Goal: Communication & Community: Answer question/provide support

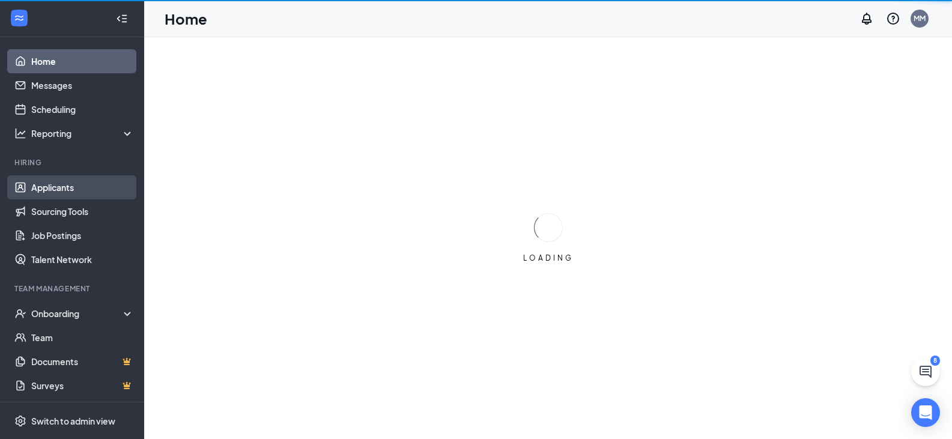
click at [71, 182] on link "Applicants" at bounding box center [82, 187] width 103 height 24
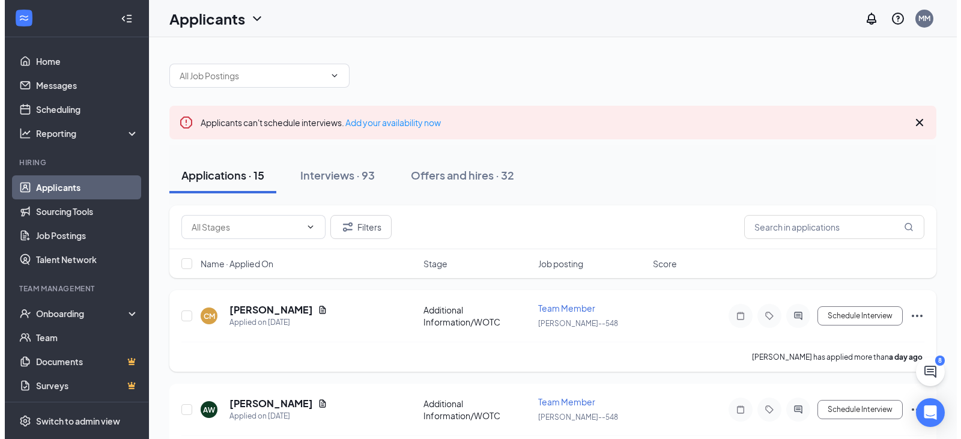
scroll to position [60, 0]
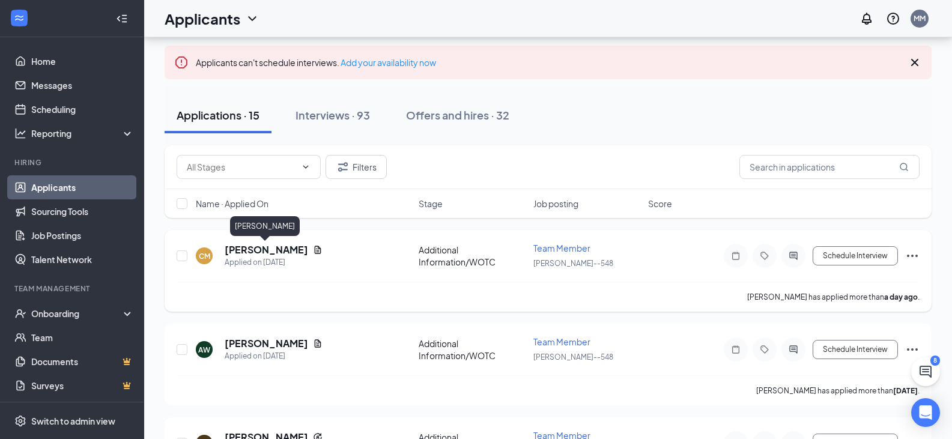
click at [260, 251] on h5 "[PERSON_NAME]" at bounding box center [266, 249] width 83 height 13
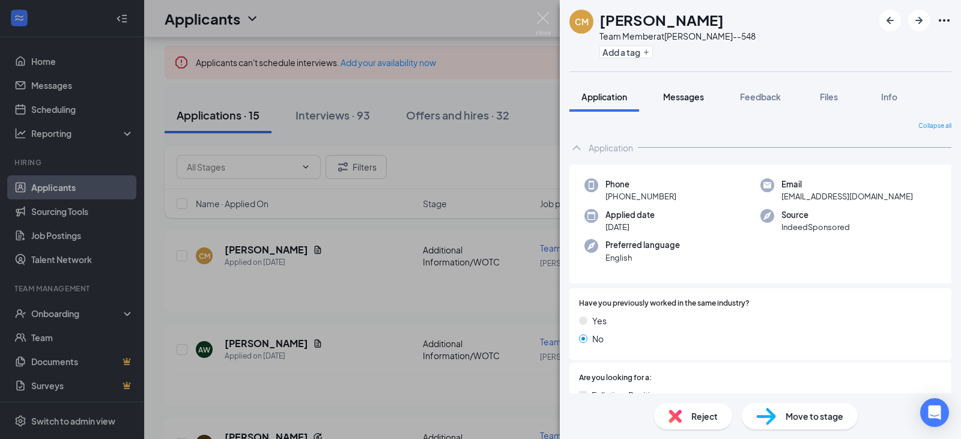
click at [701, 98] on span "Messages" at bounding box center [683, 96] width 41 height 11
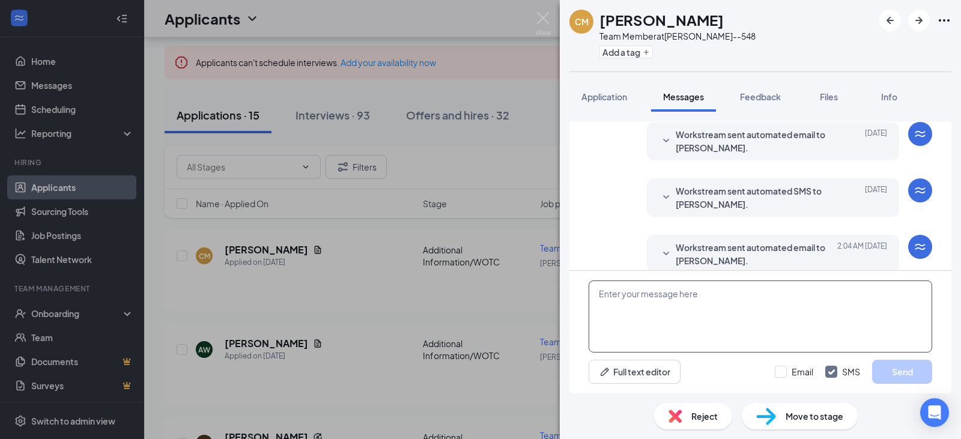
scroll to position [338, 0]
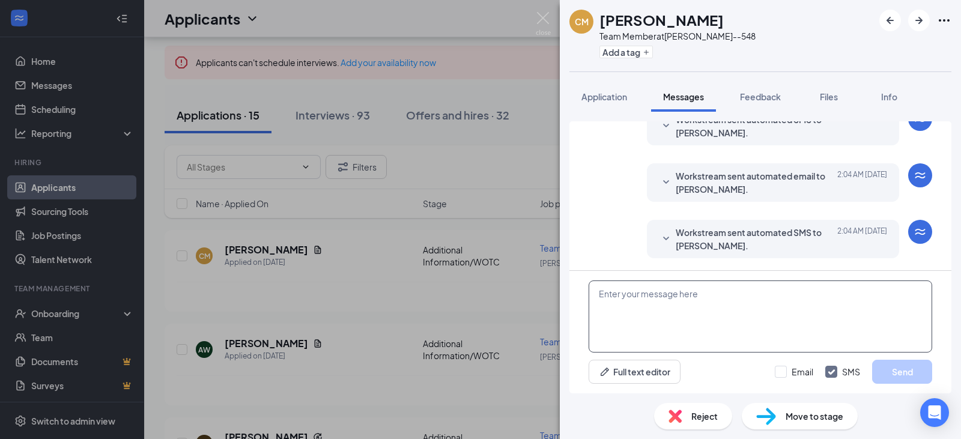
click at [695, 300] on textarea at bounding box center [761, 316] width 344 height 72
click at [599, 97] on span "Application" at bounding box center [604, 96] width 46 height 11
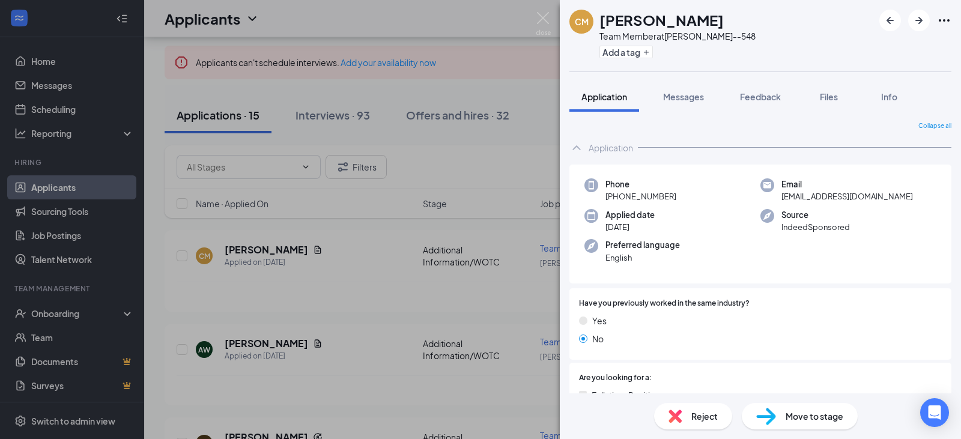
click at [623, 147] on div "Application" at bounding box center [611, 148] width 44 height 12
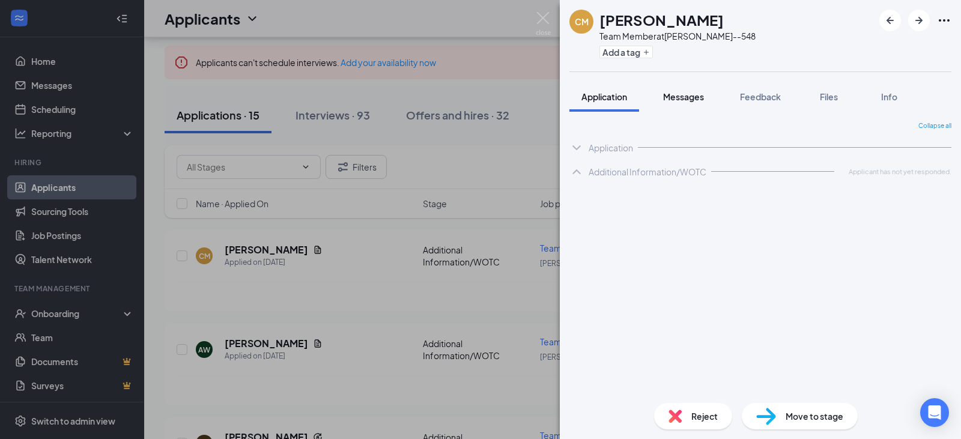
click at [670, 93] on span "Messages" at bounding box center [683, 96] width 41 height 11
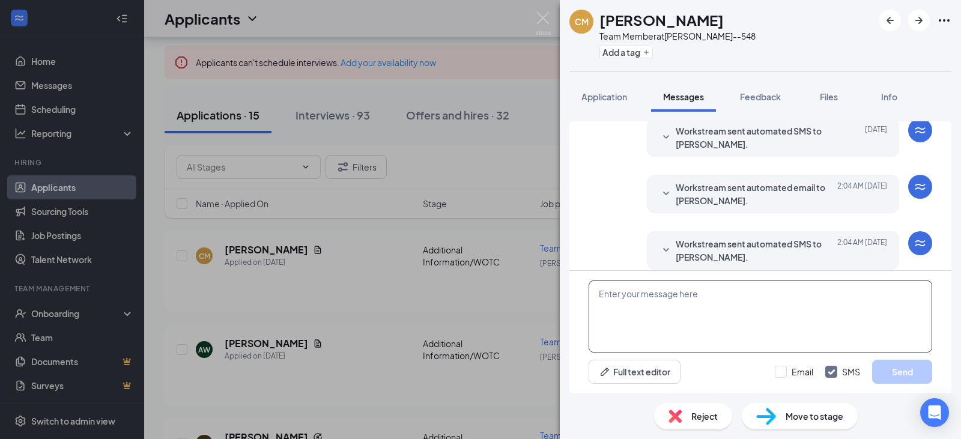
scroll to position [338, 0]
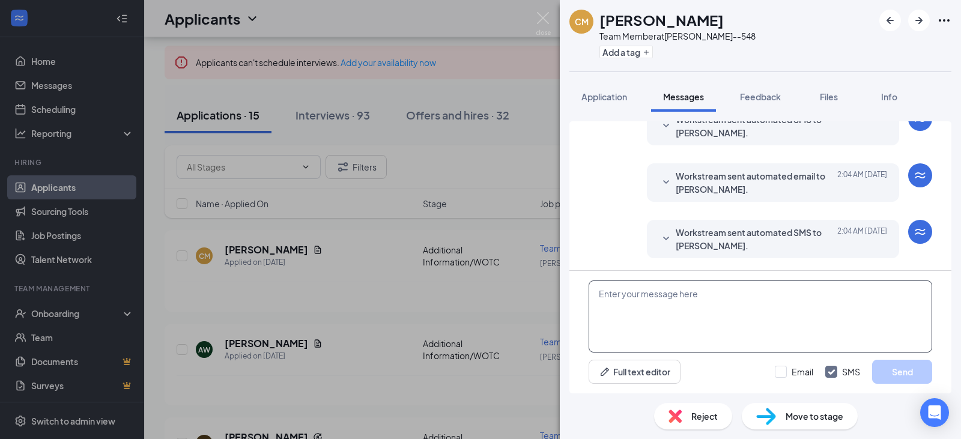
click at [644, 313] on textarea at bounding box center [761, 316] width 344 height 72
type textarea "h"
click at [707, 322] on textarea "Hey Cli'[PERSON_NAME]! Are you available to come in on" at bounding box center [761, 316] width 344 height 72
click at [790, 293] on textarea "Hey Cli'[PERSON_NAME]! Are you available to come in on" at bounding box center [761, 316] width 344 height 72
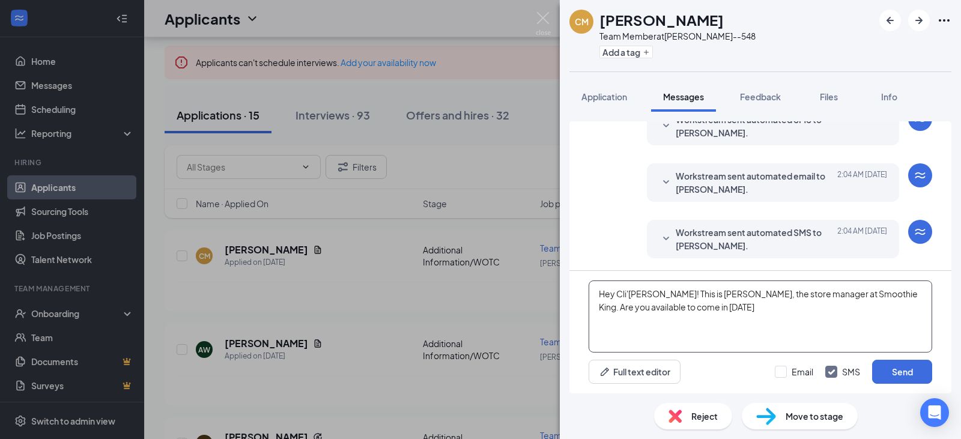
click at [671, 311] on textarea "Hey Cli'[PERSON_NAME]! This is [PERSON_NAME], the store manager at Smoothie Kin…" at bounding box center [761, 316] width 344 height 72
click at [698, 304] on textarea "Hey Cli'[PERSON_NAME]! This is [PERSON_NAME], the store manager at Smoothie Kin…" at bounding box center [761, 316] width 344 height 72
type textarea "Hey Cli'[PERSON_NAME]! This is [PERSON_NAME], the store manager at Smoothie Kin…"
click at [778, 365] on div "Email SMS Send" at bounding box center [853, 372] width 157 height 24
click at [782, 374] on input "Email" at bounding box center [794, 372] width 38 height 12
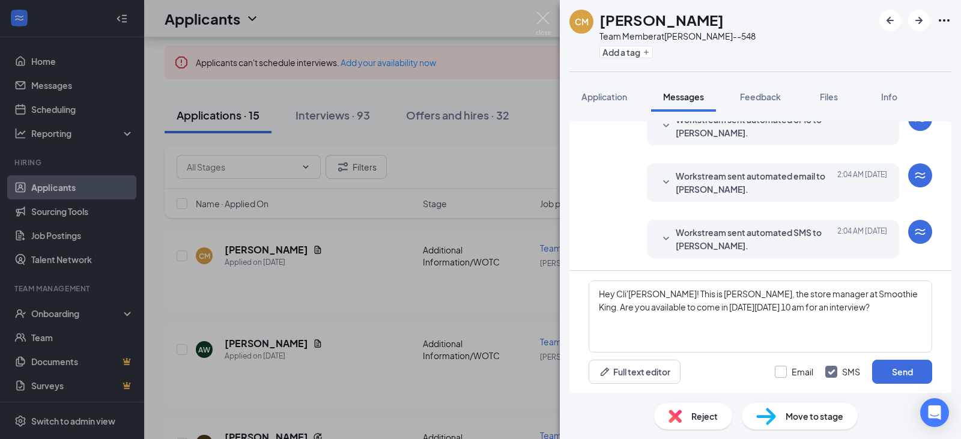
checkbox input "true"
click at [924, 371] on button "Send" at bounding box center [902, 372] width 60 height 24
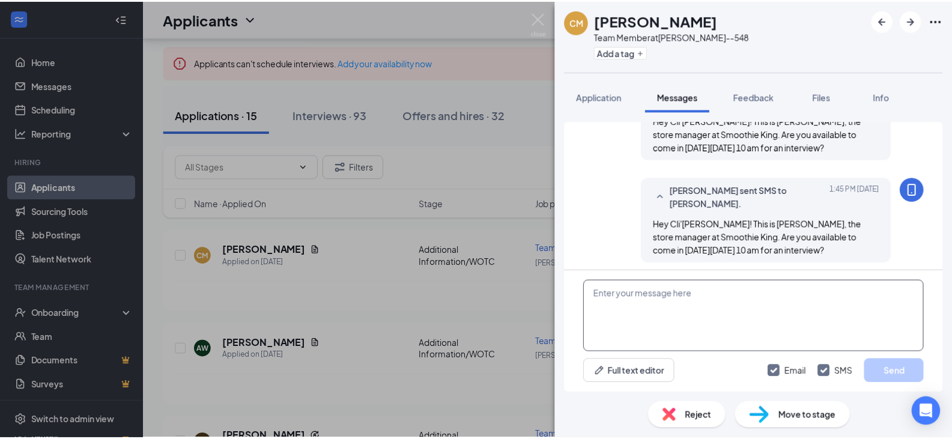
scroll to position [544, 0]
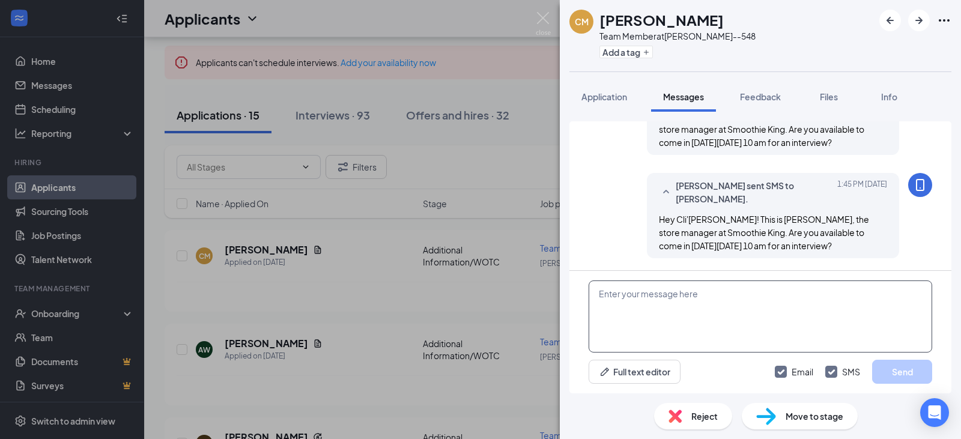
click at [715, 301] on textarea at bounding box center [761, 316] width 344 height 72
click at [795, 312] on textarea at bounding box center [761, 316] width 344 height 72
click at [540, 28] on img at bounding box center [543, 23] width 15 height 23
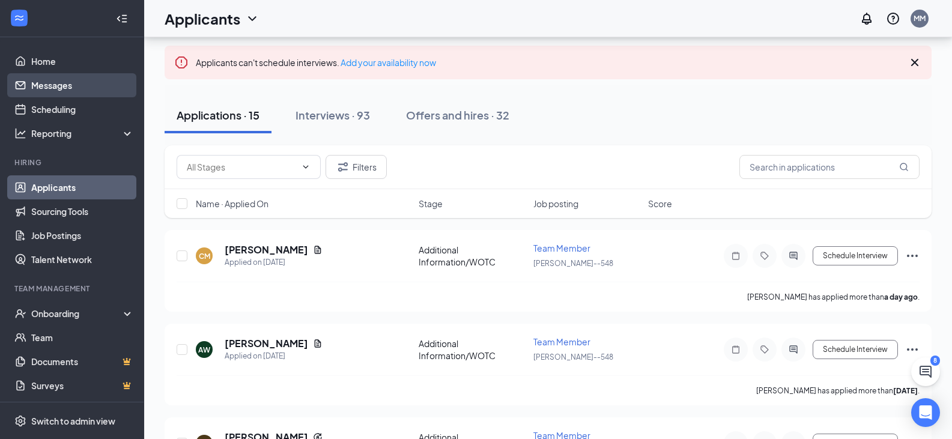
drag, startPoint x: 56, startPoint y: 88, endPoint x: 57, endPoint y: 80, distance: 7.2
click at [56, 88] on link "Messages" at bounding box center [82, 85] width 103 height 24
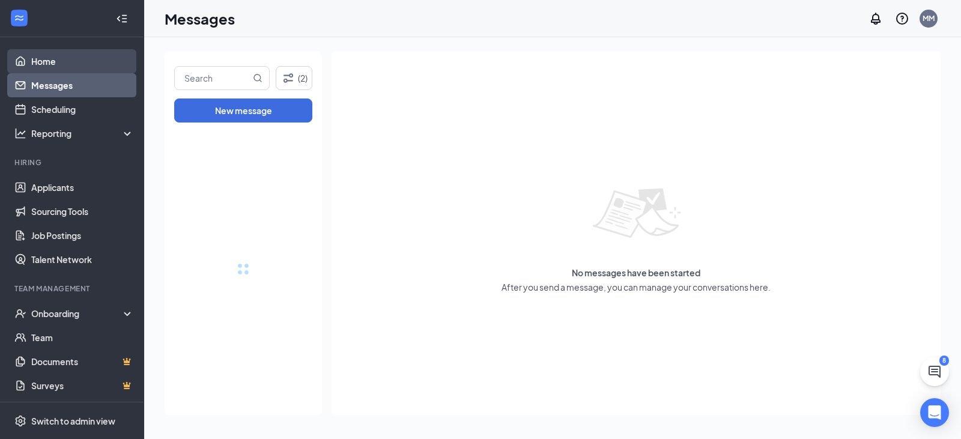
click at [53, 57] on link "Home" at bounding box center [82, 61] width 103 height 24
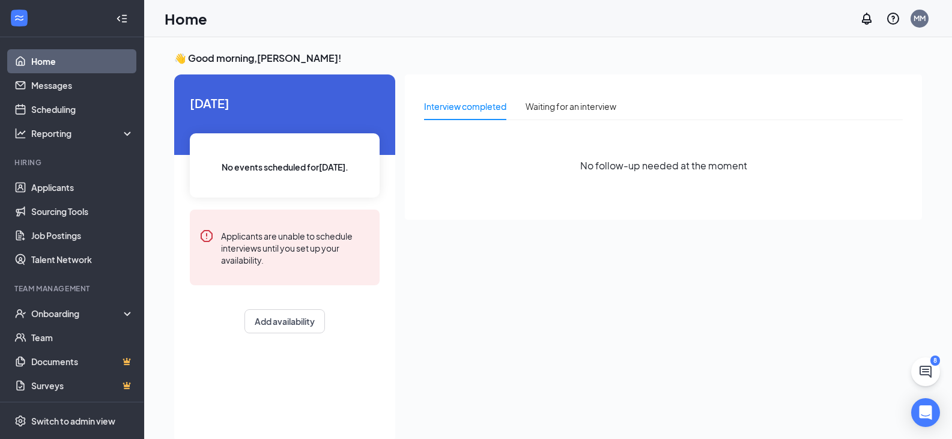
click at [53, 57] on link "Home" at bounding box center [82, 61] width 103 height 24
